Goal: Task Accomplishment & Management: Use online tool/utility

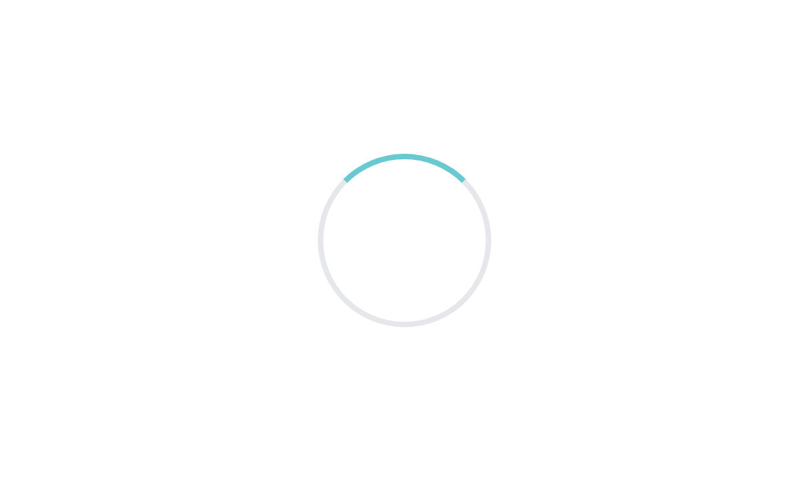
scroll to position [54, 0]
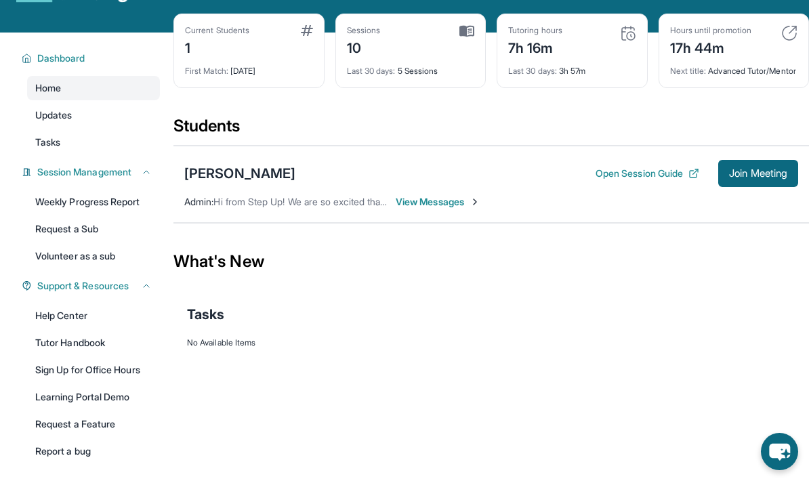
click at [433, 207] on span "View Messages" at bounding box center [438, 202] width 85 height 14
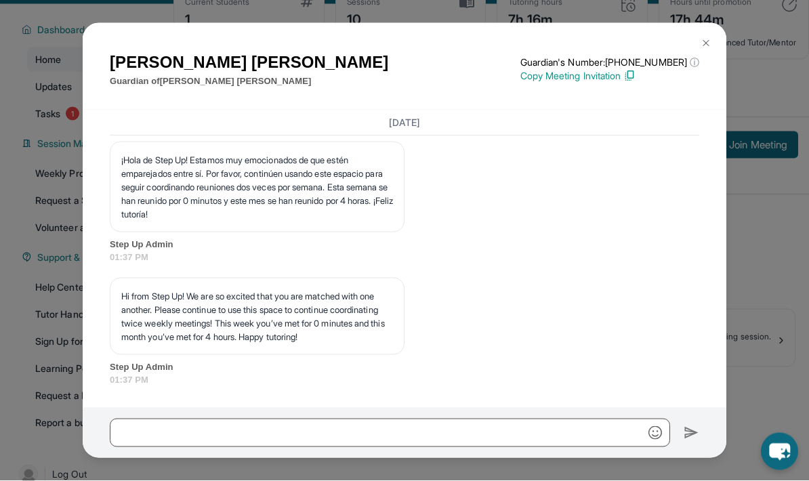
scroll to position [87, 0]
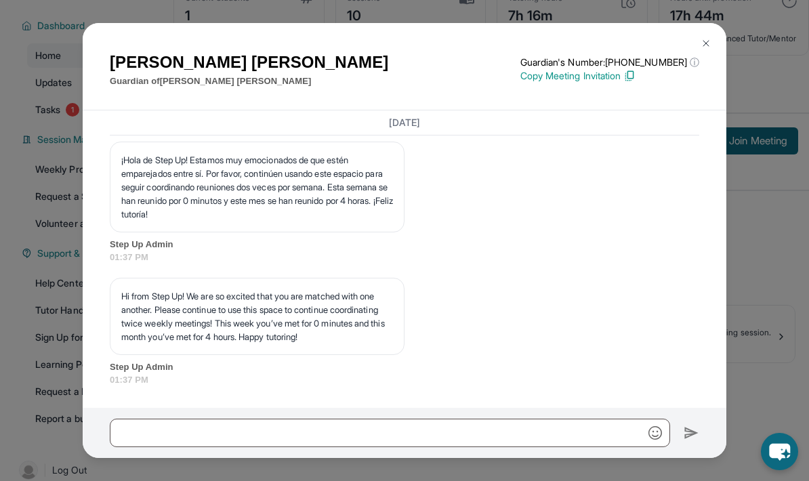
click at [748, 281] on div "Reyna Aguilar Guardian of Darwin Aguirre Aguilar Guardian's Number: +1877959948…" at bounding box center [404, 240] width 809 height 481
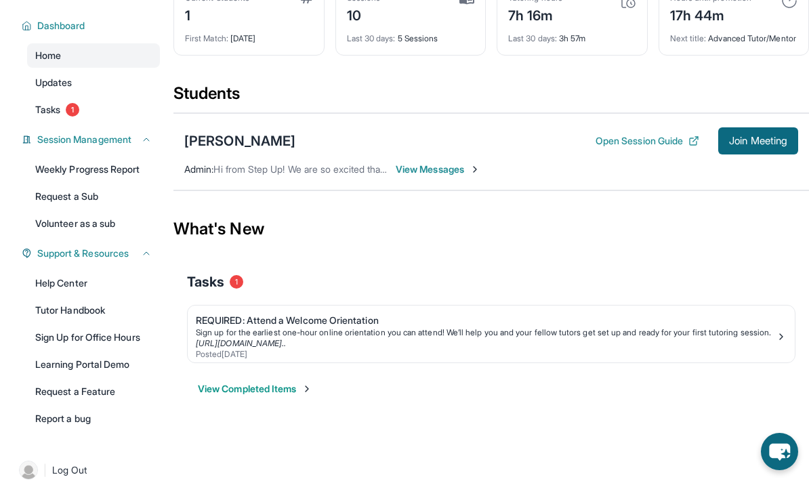
click at [468, 176] on span "View Messages" at bounding box center [438, 170] width 85 height 14
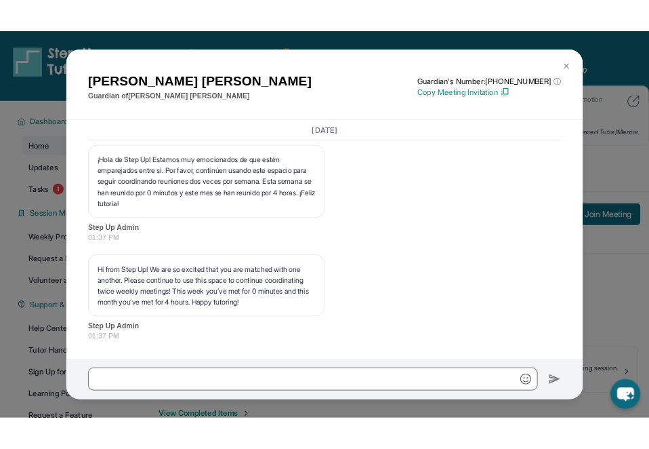
scroll to position [0, 0]
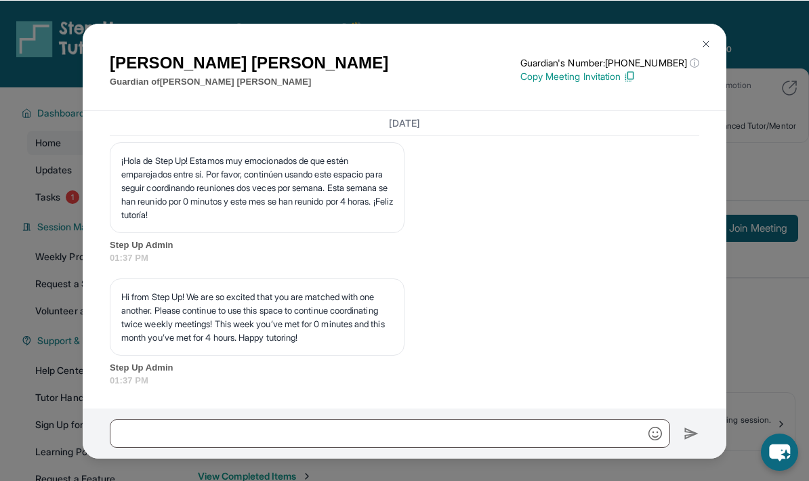
click at [710, 38] on img at bounding box center [706, 43] width 11 height 11
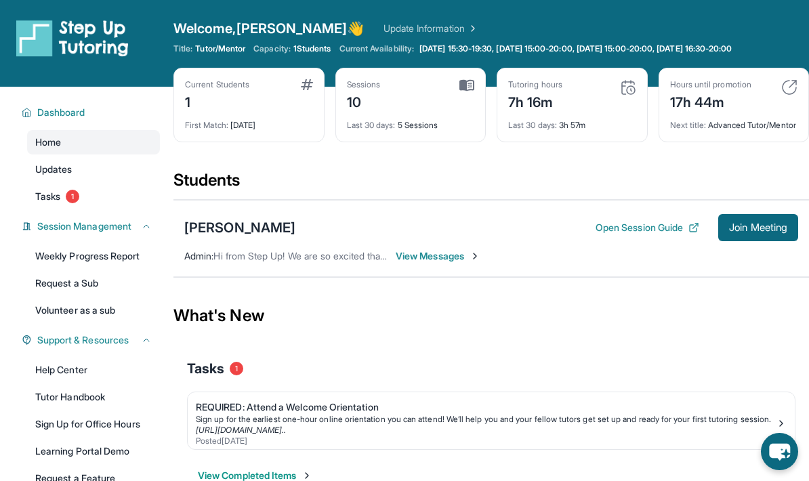
click at [756, 232] on span "Join Meeting" at bounding box center [758, 228] width 58 height 8
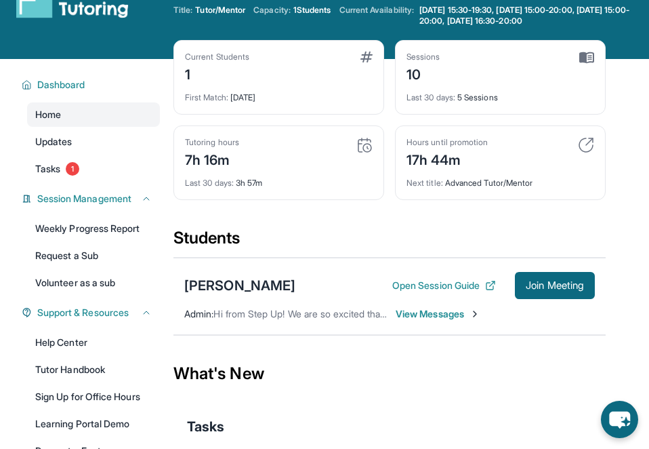
scroll to position [52, 0]
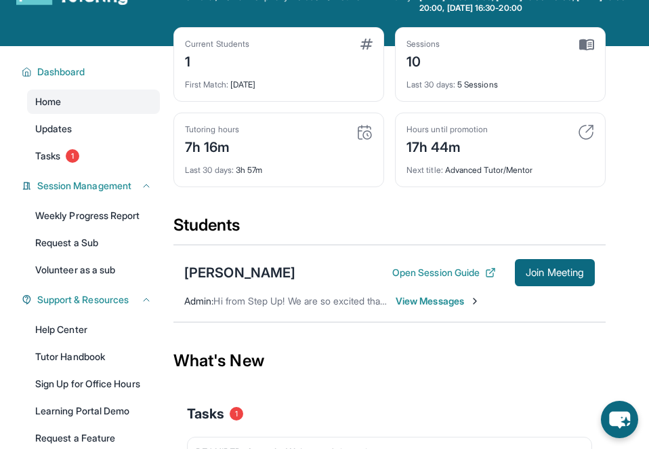
click at [472, 290] on div "Darwin Aguirre Aguilar Open Session Guide Join Meeting Admin : Hi from Step Up!…" at bounding box center [390, 283] width 433 height 77
click at [465, 300] on span "View Messages" at bounding box center [438, 301] width 85 height 14
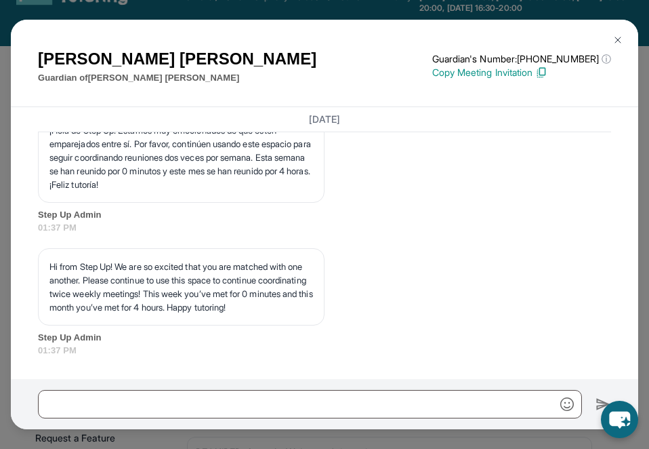
scroll to position [0, 0]
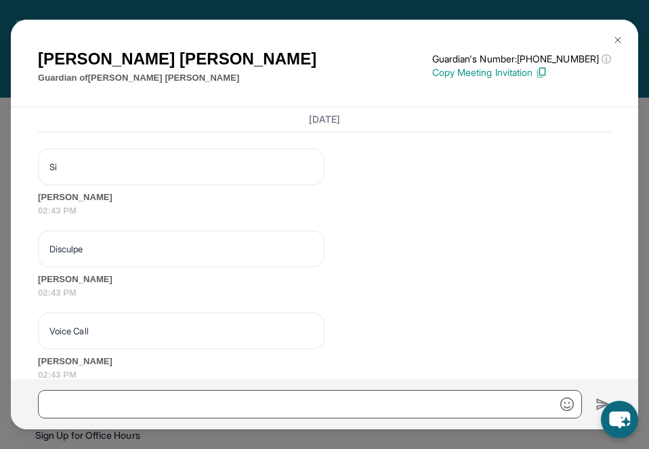
click at [632, 20] on div "Reyna Aguilar Guardian of Darwin Aguirre Aguilar Guardian's Number: +1877959948…" at bounding box center [325, 63] width 628 height 87
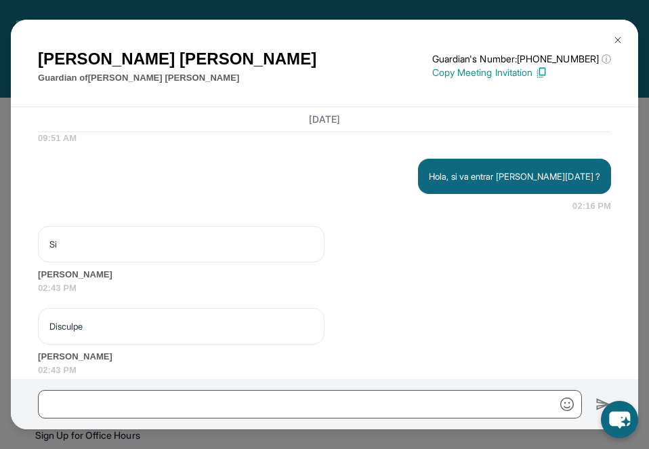
click at [632, 20] on div "Reyna Aguilar Guardian of Darwin Aguirre Aguilar Guardian's Number: +1877959948…" at bounding box center [325, 63] width 628 height 87
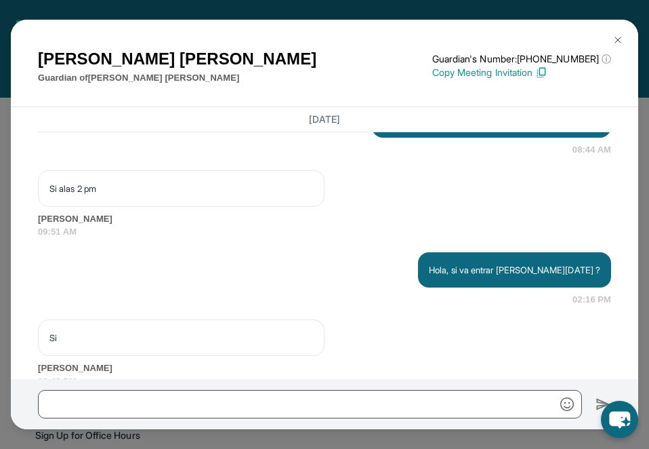
scroll to position [15610, 0]
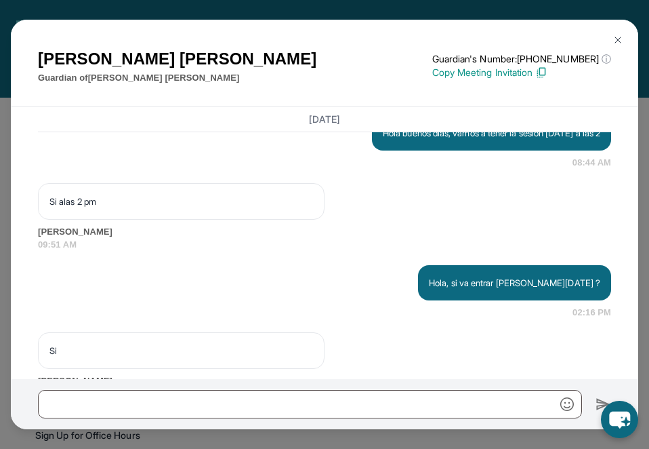
click at [619, 35] on img at bounding box center [618, 40] width 11 height 11
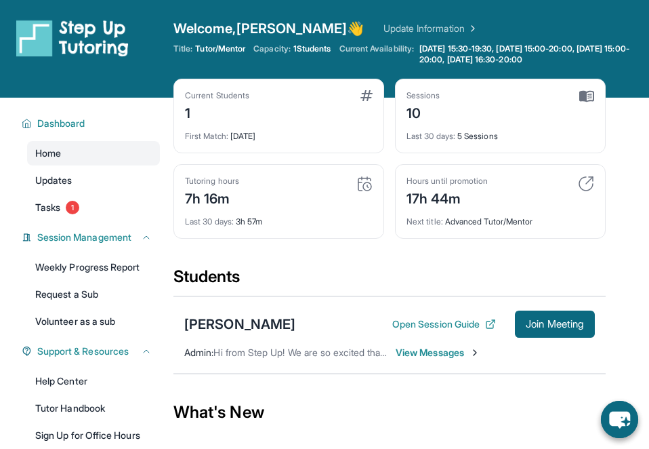
click at [454, 350] on span "View Messages" at bounding box center [438, 353] width 85 height 14
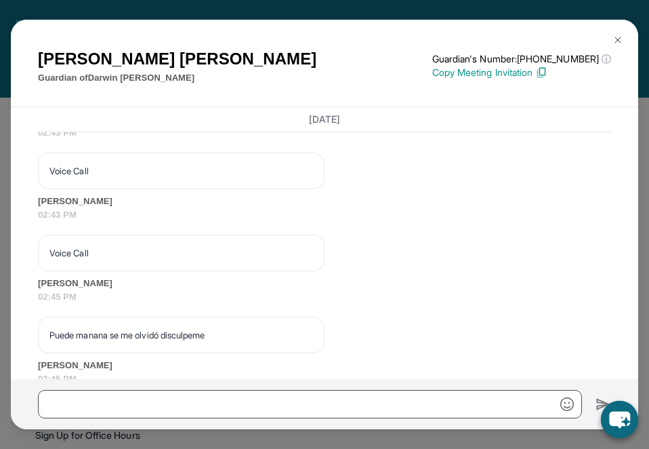
scroll to position [13, 0]
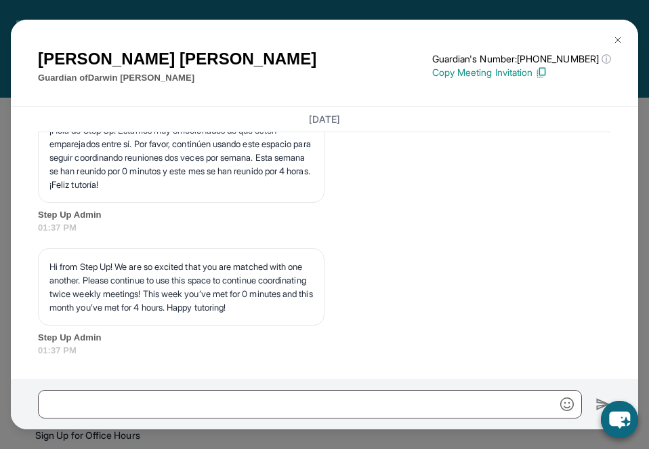
click at [624, 26] on button at bounding box center [618, 39] width 27 height 27
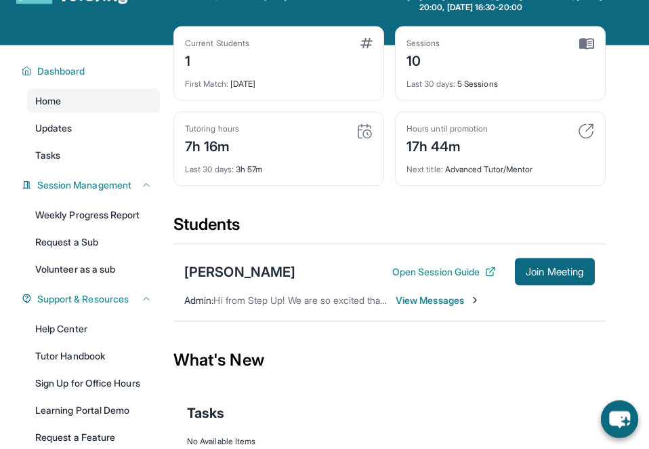
scroll to position [53, 0]
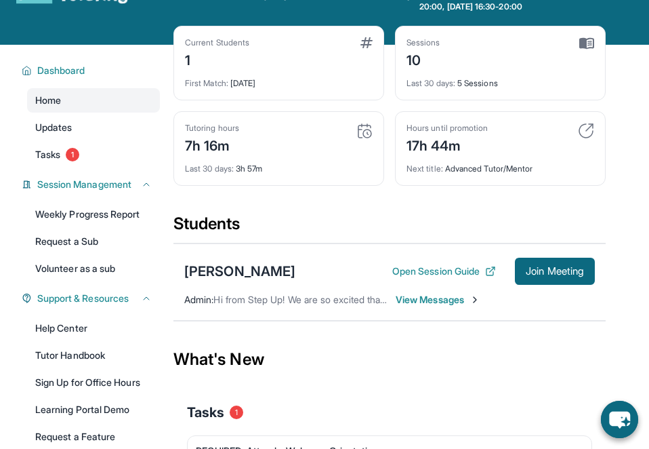
click at [567, 269] on span "Join Meeting" at bounding box center [555, 271] width 58 height 8
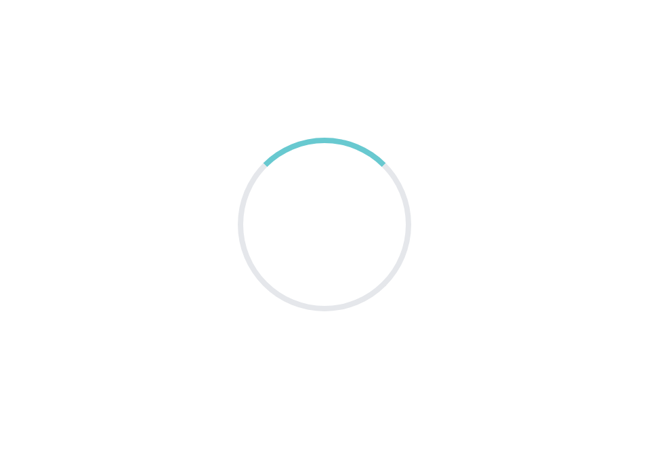
scroll to position [107, 0]
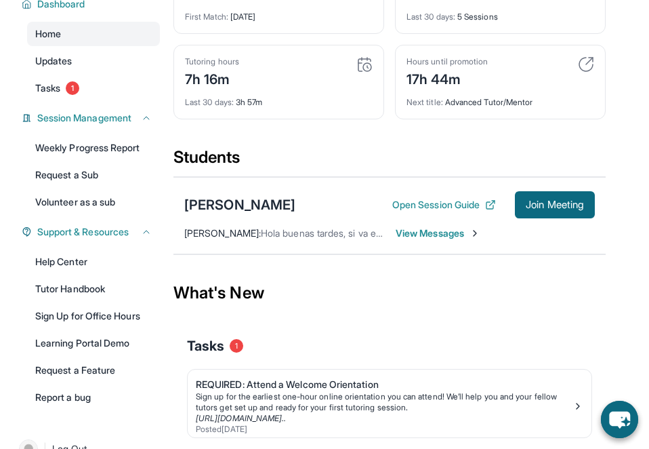
scroll to position [174, 0]
